Goal: Task Accomplishment & Management: Manage account settings

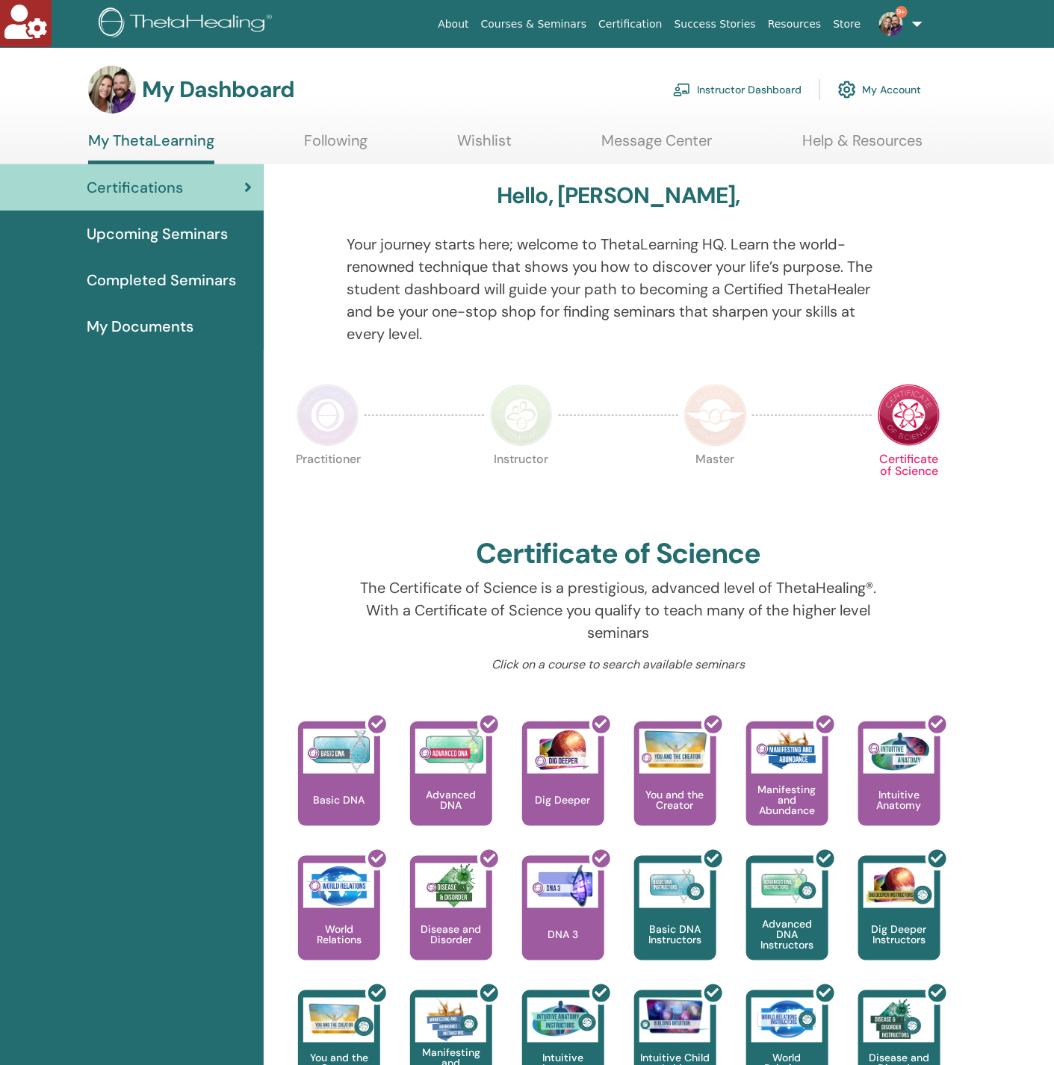
click at [742, 88] on link "Instructor Dashboard" at bounding box center [737, 89] width 128 height 33
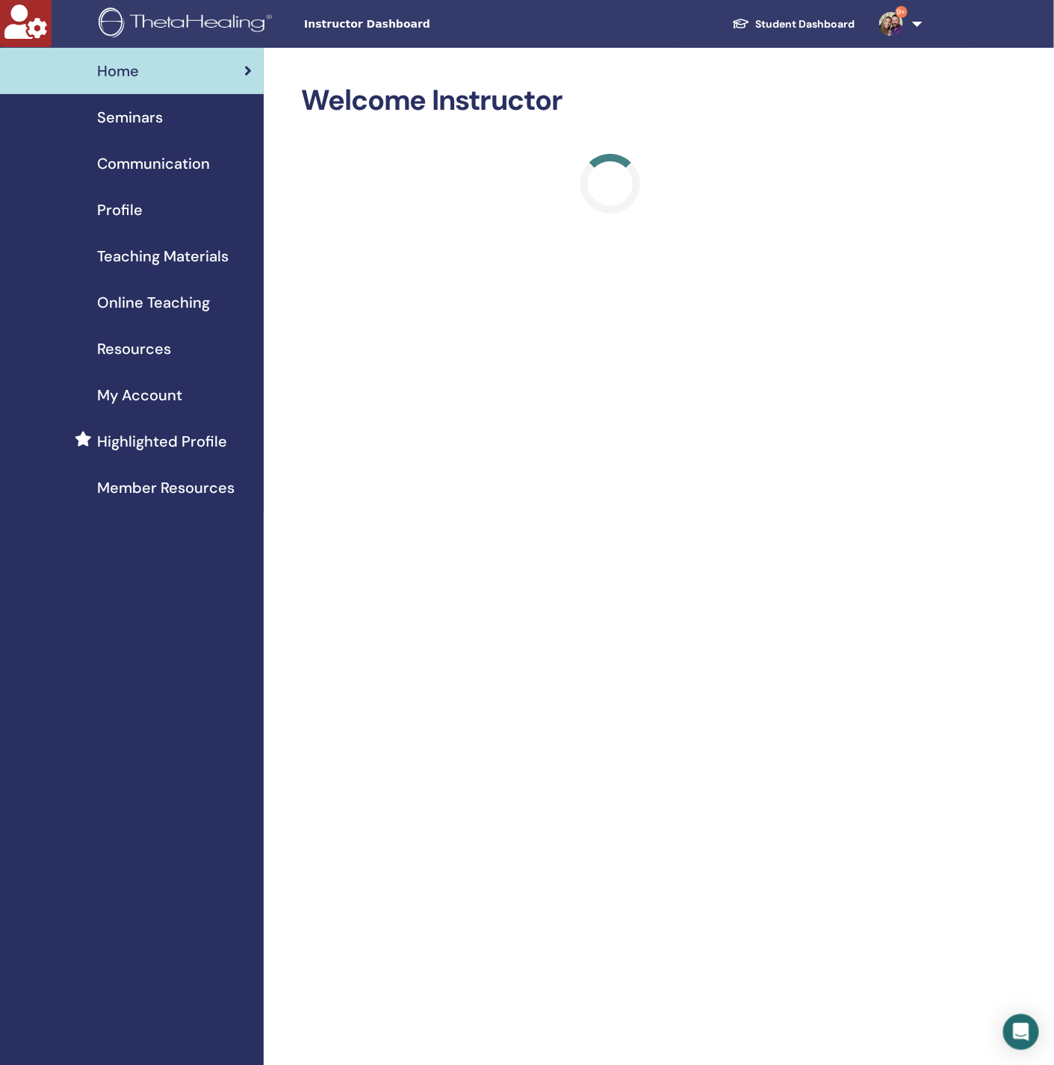
click at [152, 128] on span "Seminars" at bounding box center [130, 117] width 66 height 22
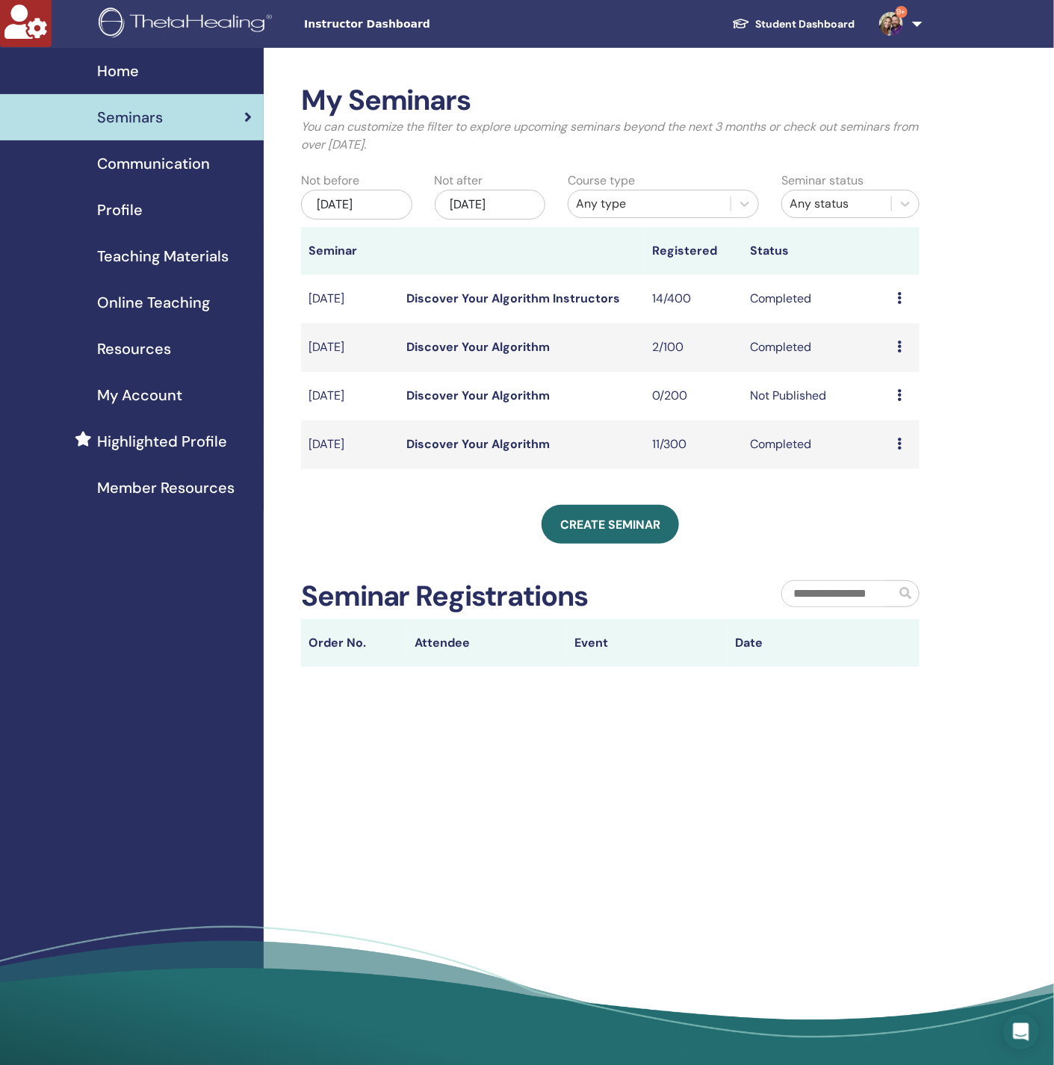
click at [453, 296] on link "Discover Your Algorithm Instructors" at bounding box center [513, 299] width 214 height 16
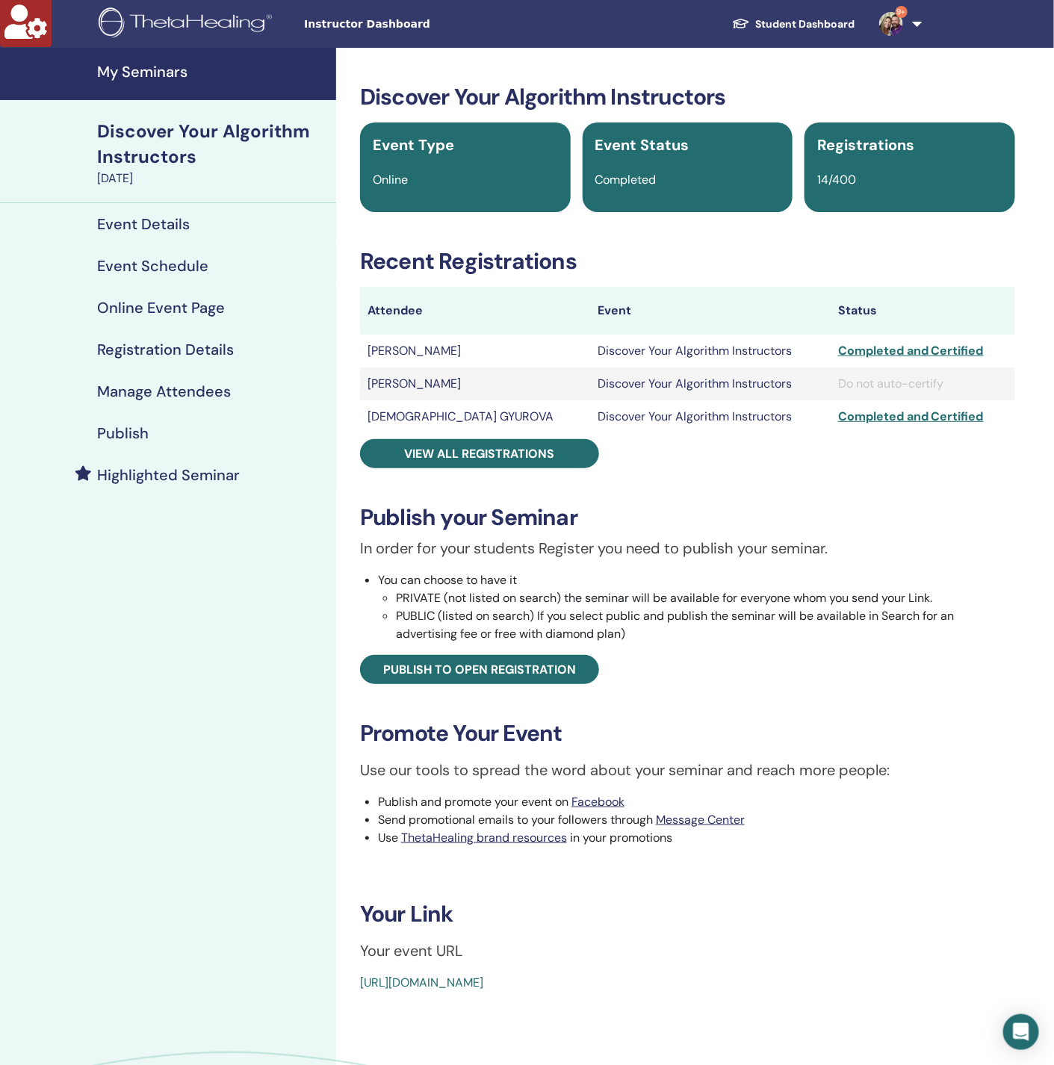
click at [206, 381] on link "Manage Attendees" at bounding box center [168, 391] width 336 height 42
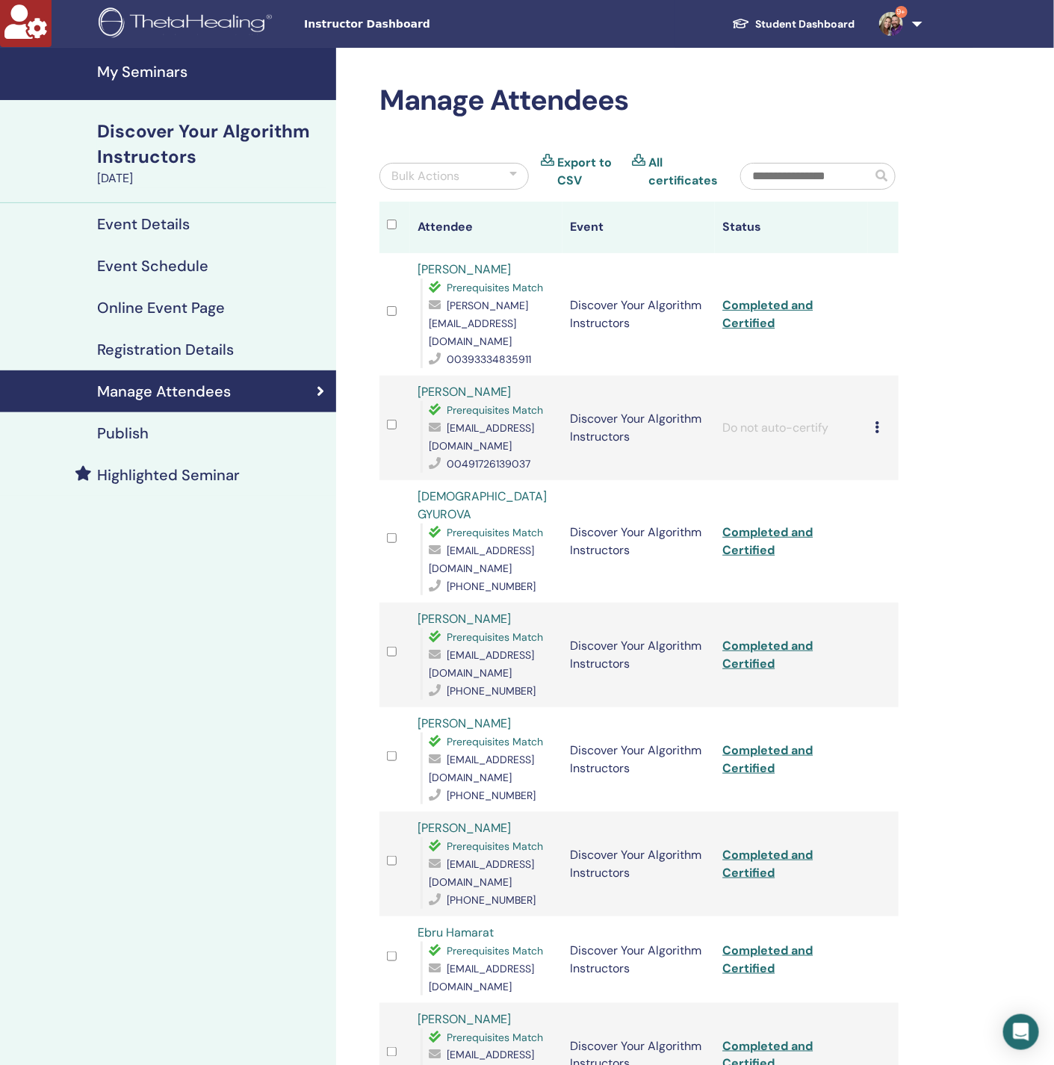
click at [876, 421] on icon at bounding box center [877, 427] width 4 height 12
click at [880, 531] on p "Complete and Certify" at bounding box center [901, 534] width 118 height 18
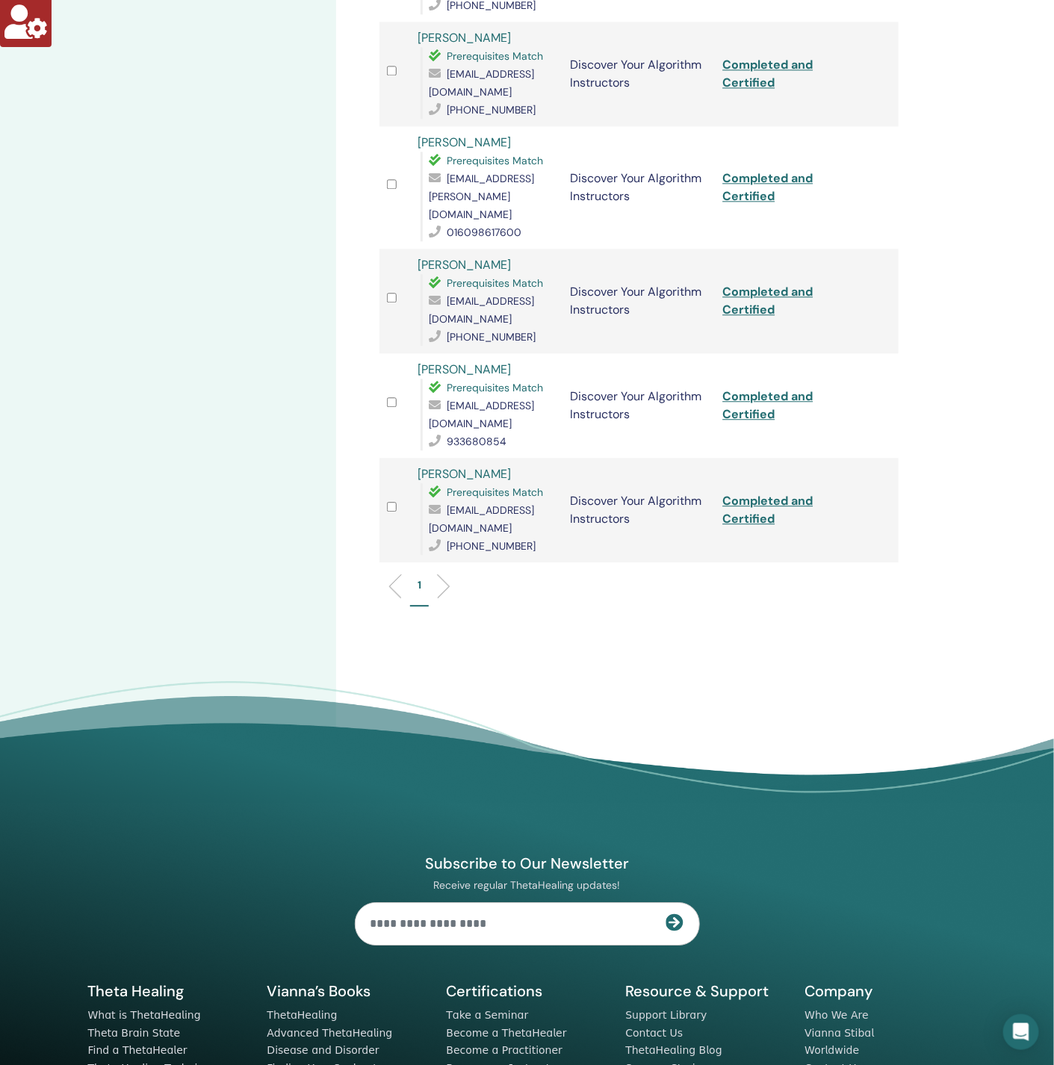
scroll to position [1221, 0]
